Goal: Task Accomplishment & Management: Complete application form

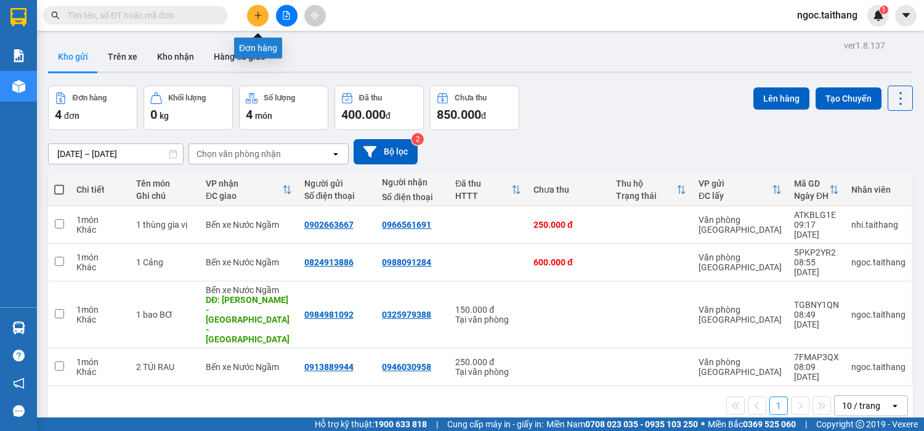
click at [256, 16] on icon "plus" at bounding box center [258, 15] width 9 height 9
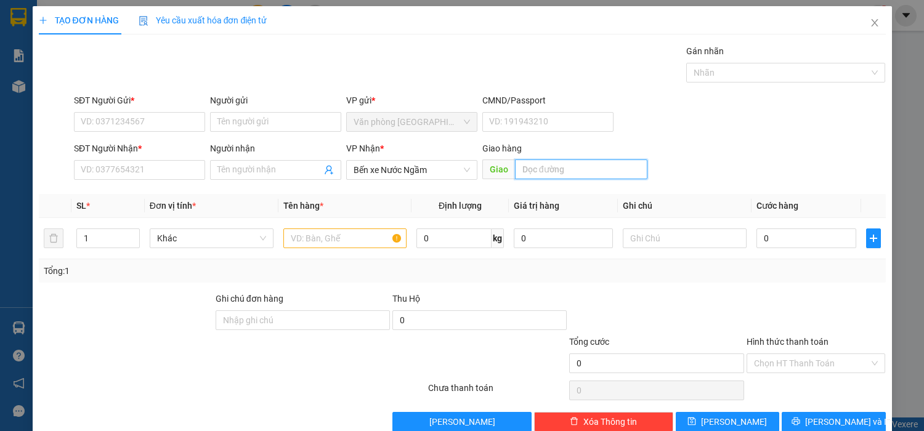
click at [575, 175] on input "text" at bounding box center [581, 169] width 132 height 20
type input "C"
type input "q"
type input "Quảng Bình - [GEOGRAPHIC_DATA]"
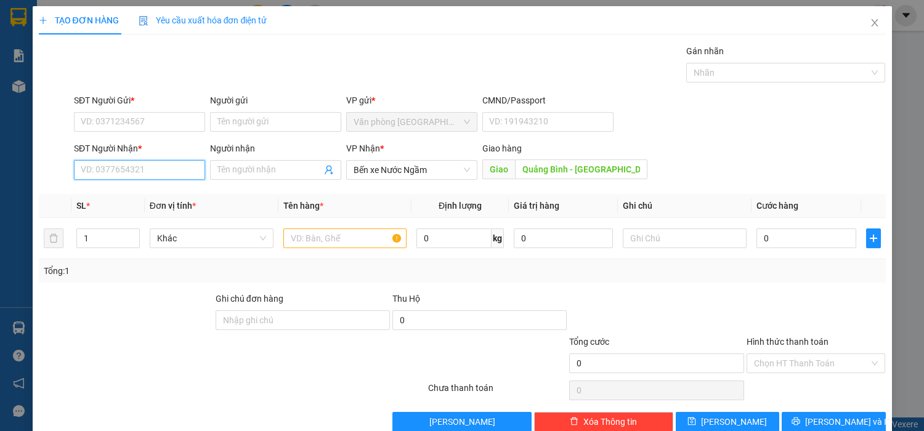
click at [144, 172] on input "SĐT Người Nhận *" at bounding box center [139, 170] width 131 height 20
type input "0912414568"
click at [324, 232] on input "text" at bounding box center [345, 238] width 124 height 20
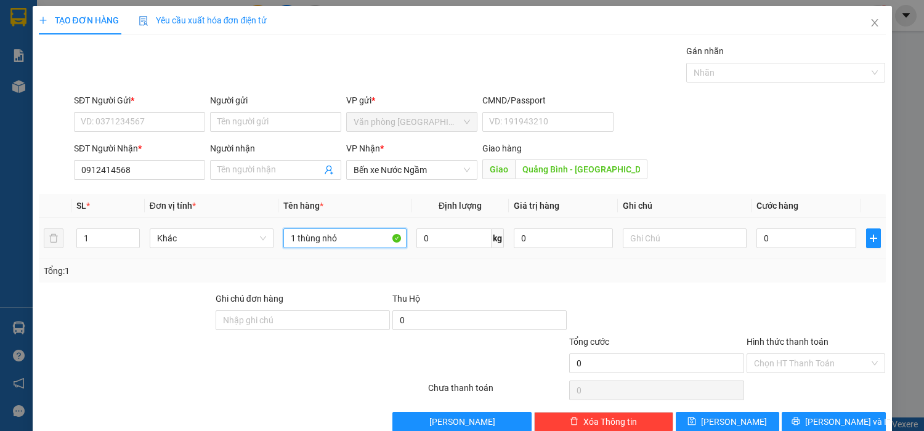
scroll to position [23, 0]
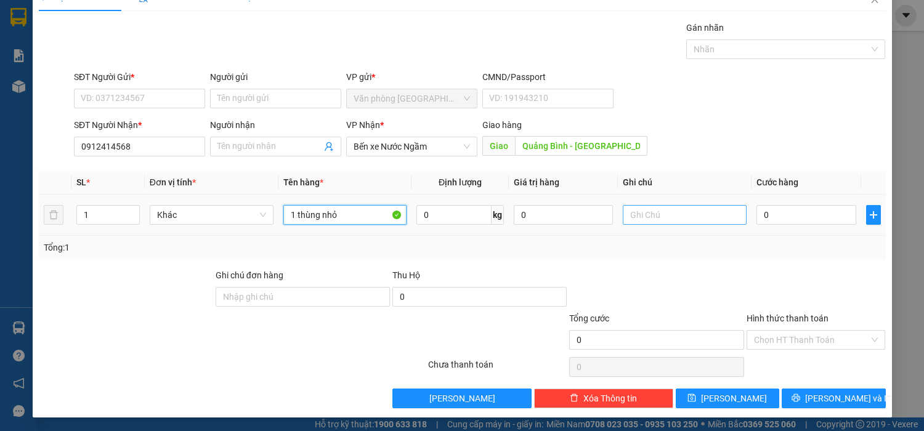
type input "1 thùng nhỏ"
click at [659, 217] on input "text" at bounding box center [685, 215] width 124 height 20
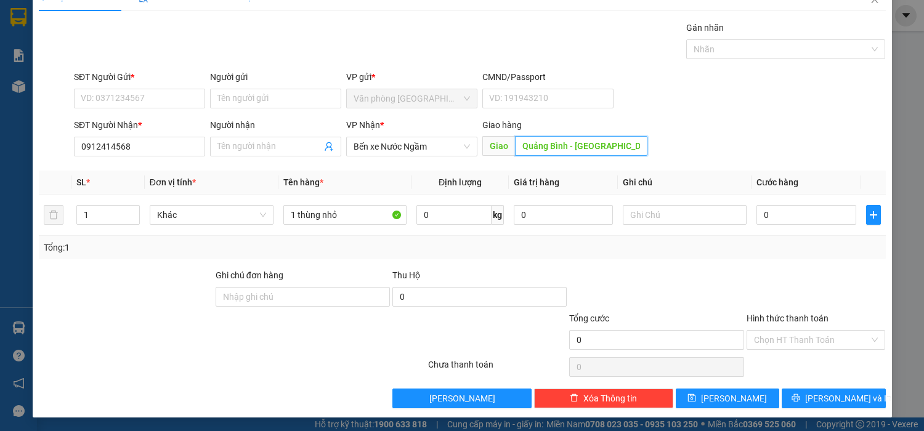
click at [617, 145] on input "Quảng Bình - [GEOGRAPHIC_DATA]" at bounding box center [581, 146] width 132 height 20
type input "Quảng Bình - [GEOGRAPHIC_DATA] - [GEOGRAPHIC_DATA]"
click at [655, 217] on input "text" at bounding box center [685, 215] width 124 height 20
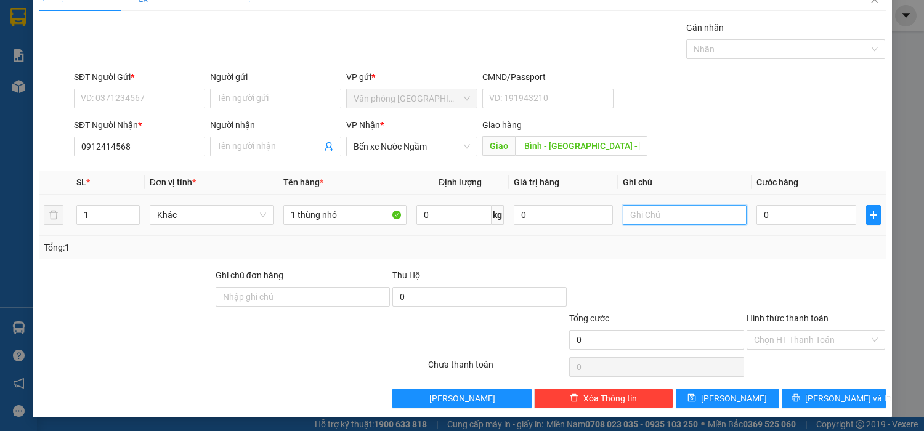
scroll to position [0, 0]
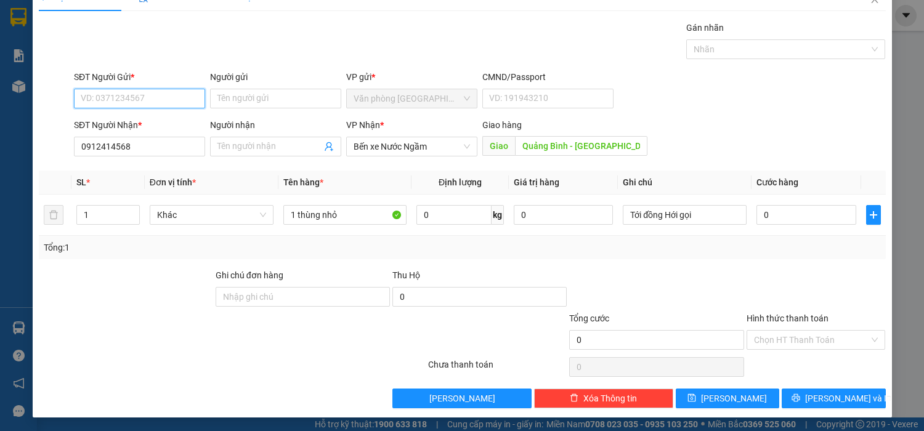
click at [145, 96] on input "SĐT Người Gửi *" at bounding box center [139, 99] width 131 height 20
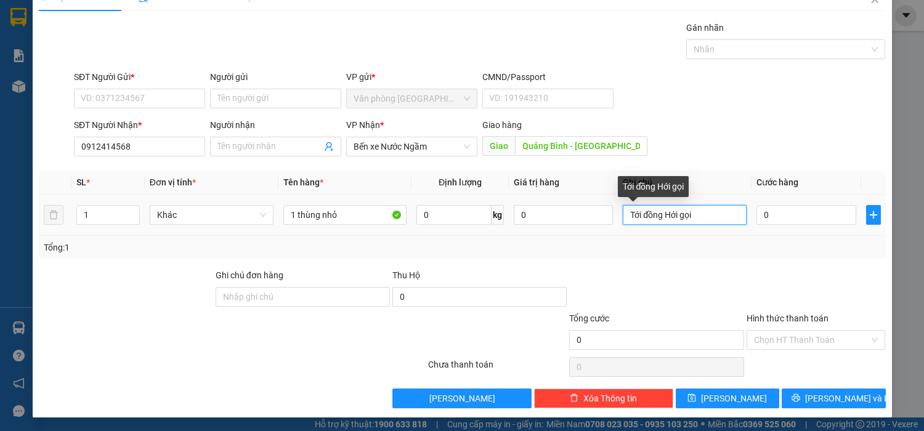
click at [640, 215] on input "Tới đồng Hới gọi" at bounding box center [685, 215] width 124 height 20
type input "Tới Đồng Hới gọi"
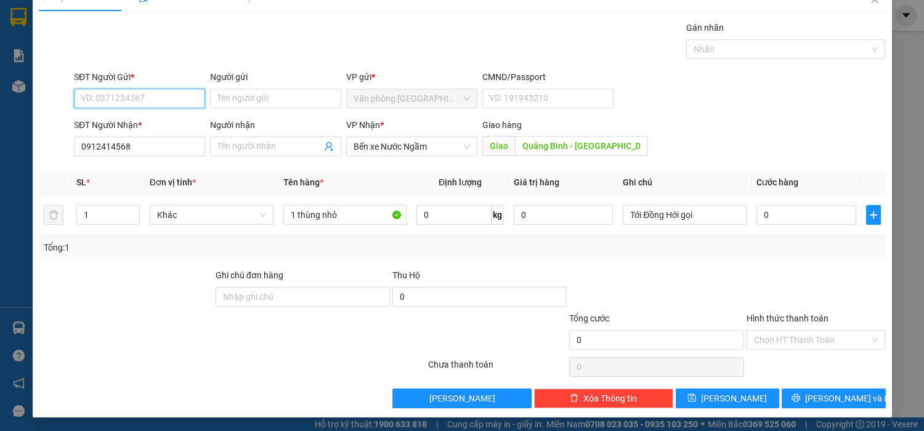
click at [83, 96] on input "SĐT Người Gửi *" at bounding box center [139, 99] width 131 height 20
type input "0813857919"
click at [772, 218] on input "0" at bounding box center [805, 215] width 99 height 20
type input "1"
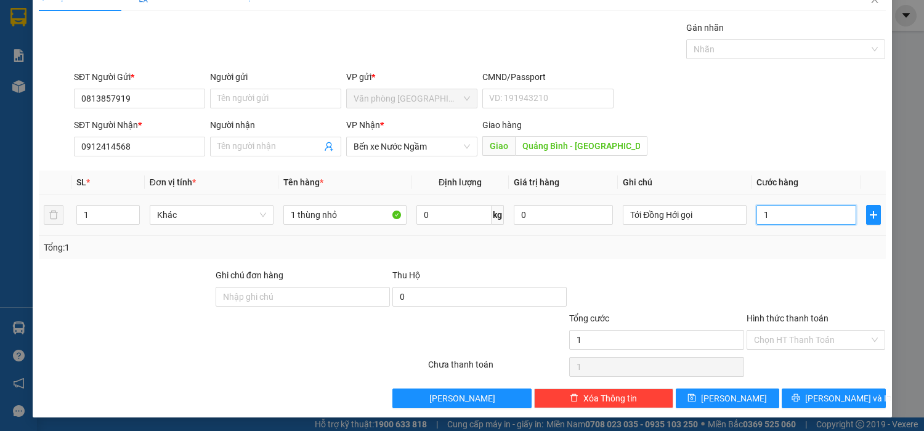
type input "1"
type input "10"
type input "100"
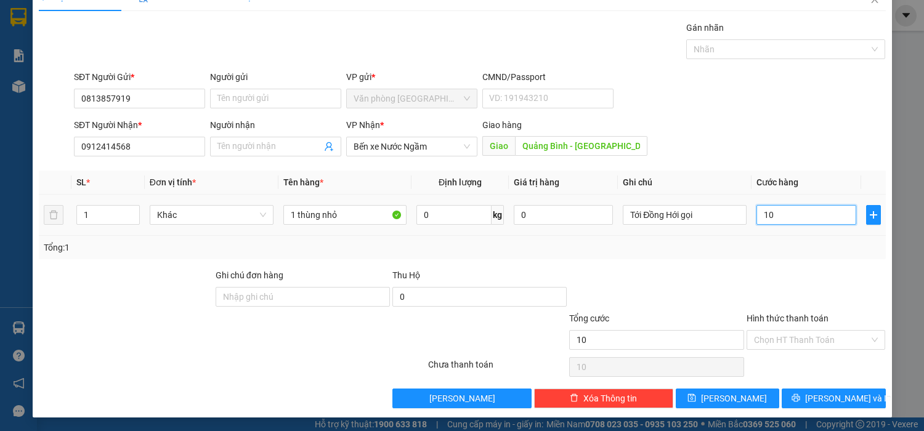
type input "100"
type input "1.000"
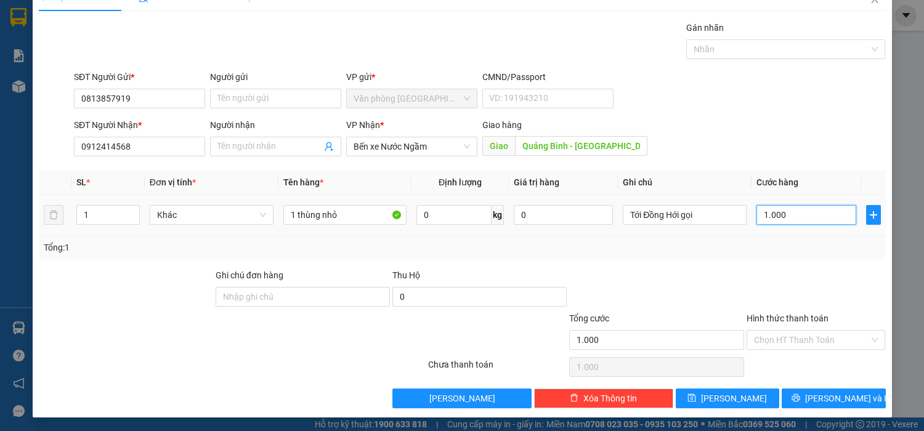
type input "100"
type input "100.000"
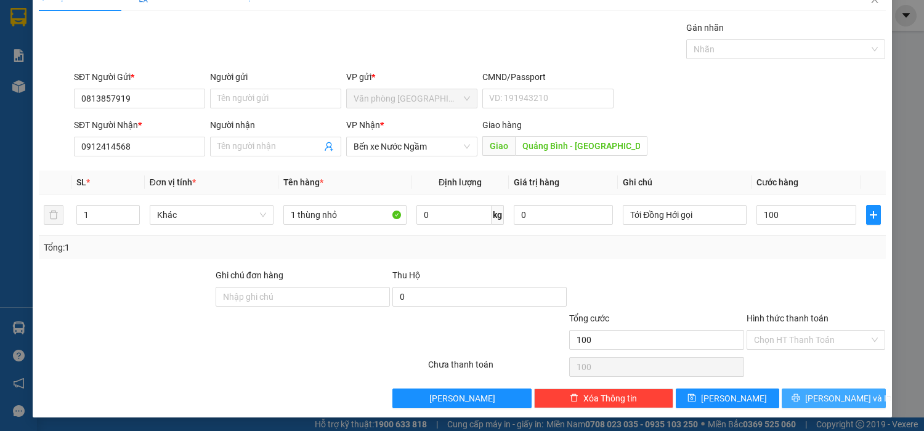
type input "100.000"
click at [841, 389] on button "[PERSON_NAME] và In" at bounding box center [832, 399] width 103 height 20
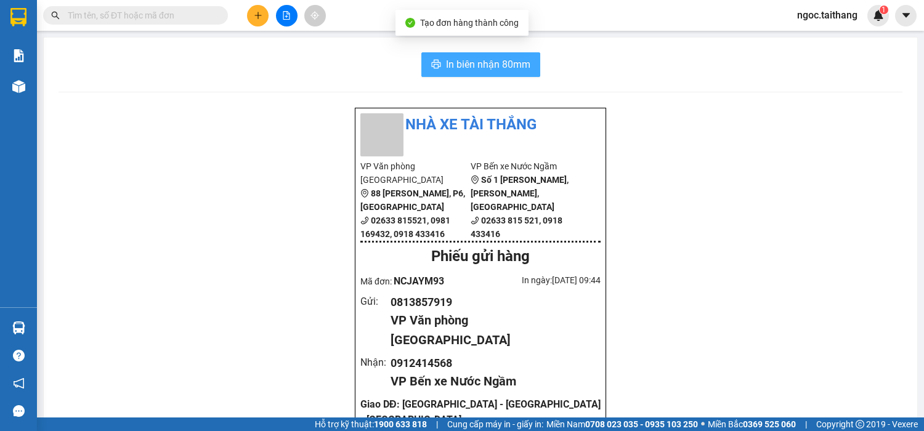
click at [520, 64] on span "In biên nhận 80mm" at bounding box center [488, 64] width 84 height 15
